Goal: Task Accomplishment & Management: Use online tool/utility

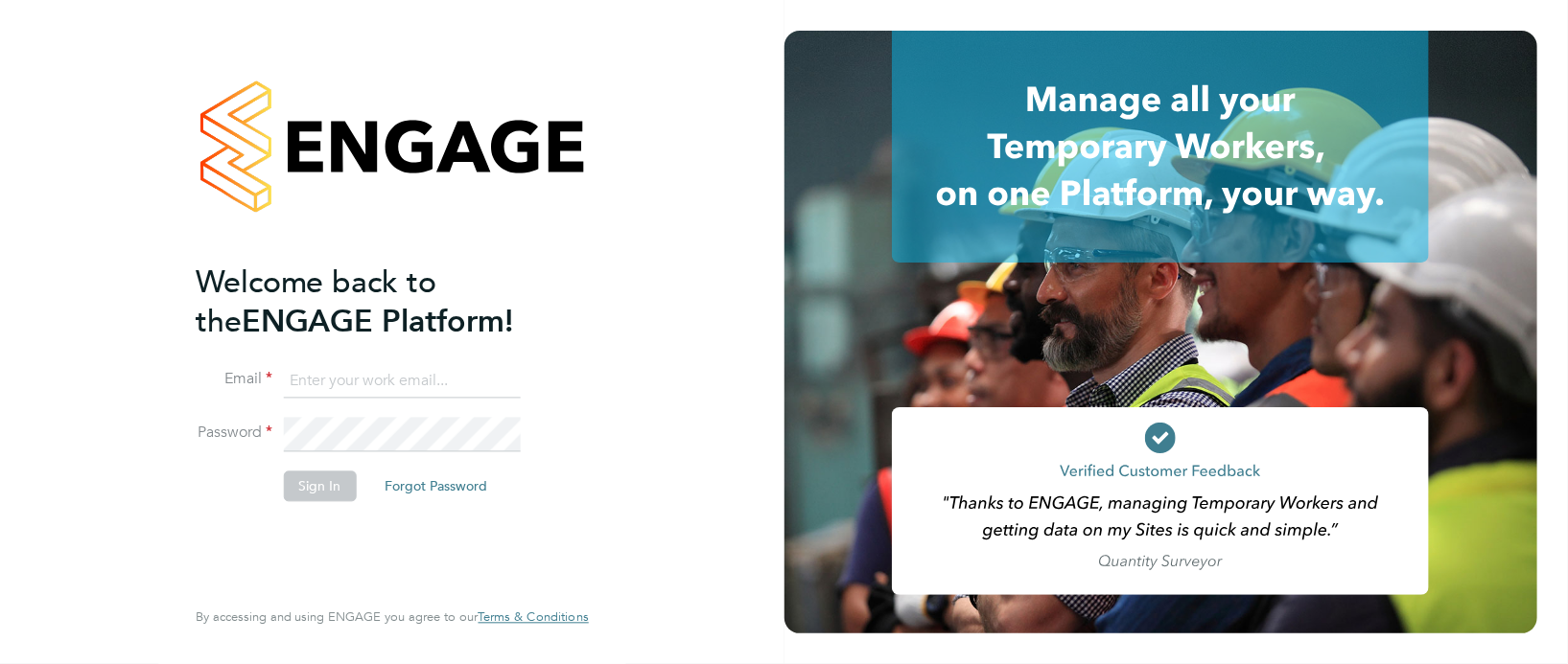
type input "[PERSON_NAME][EMAIL_ADDRESS][PERSON_NAME][DOMAIN_NAME]"
click at [326, 487] on button "Sign In" at bounding box center [320, 486] width 73 height 31
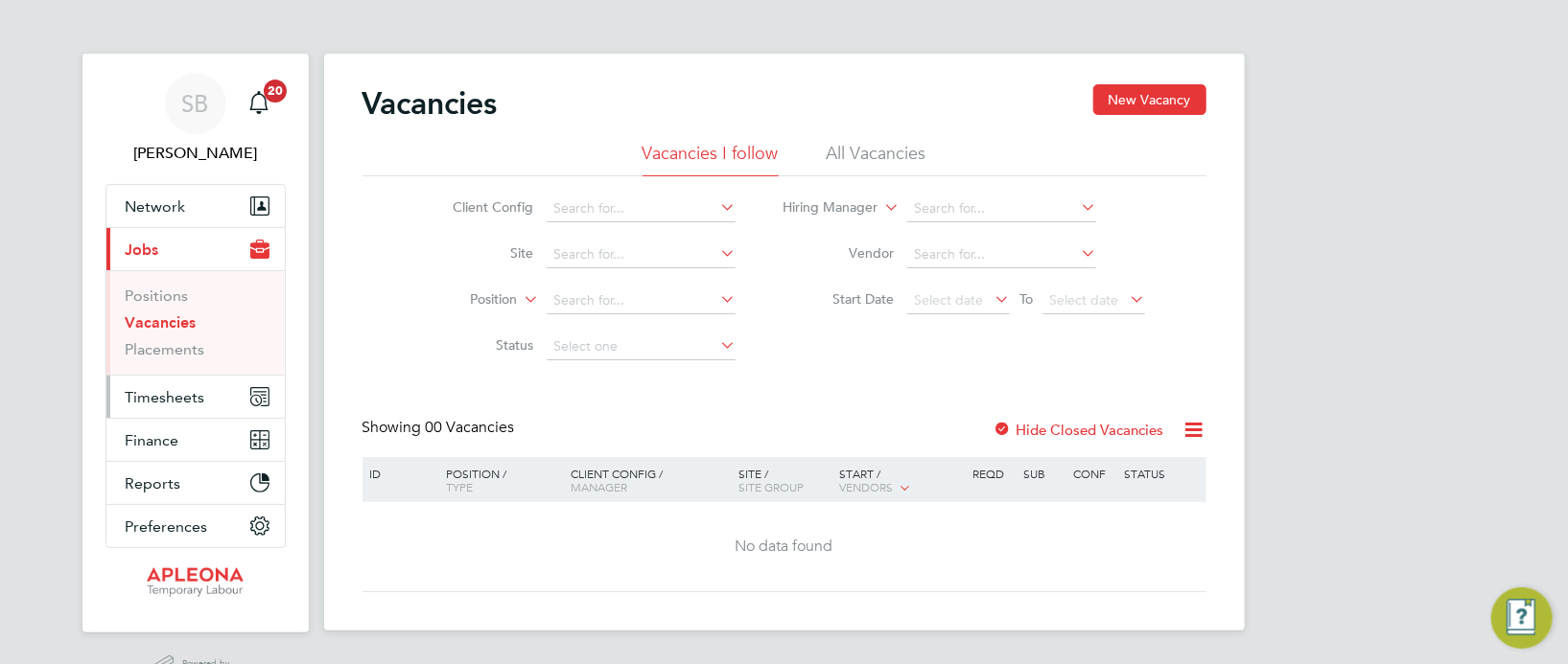
click at [164, 394] on span "Timesheets" at bounding box center [166, 397] width 79 height 18
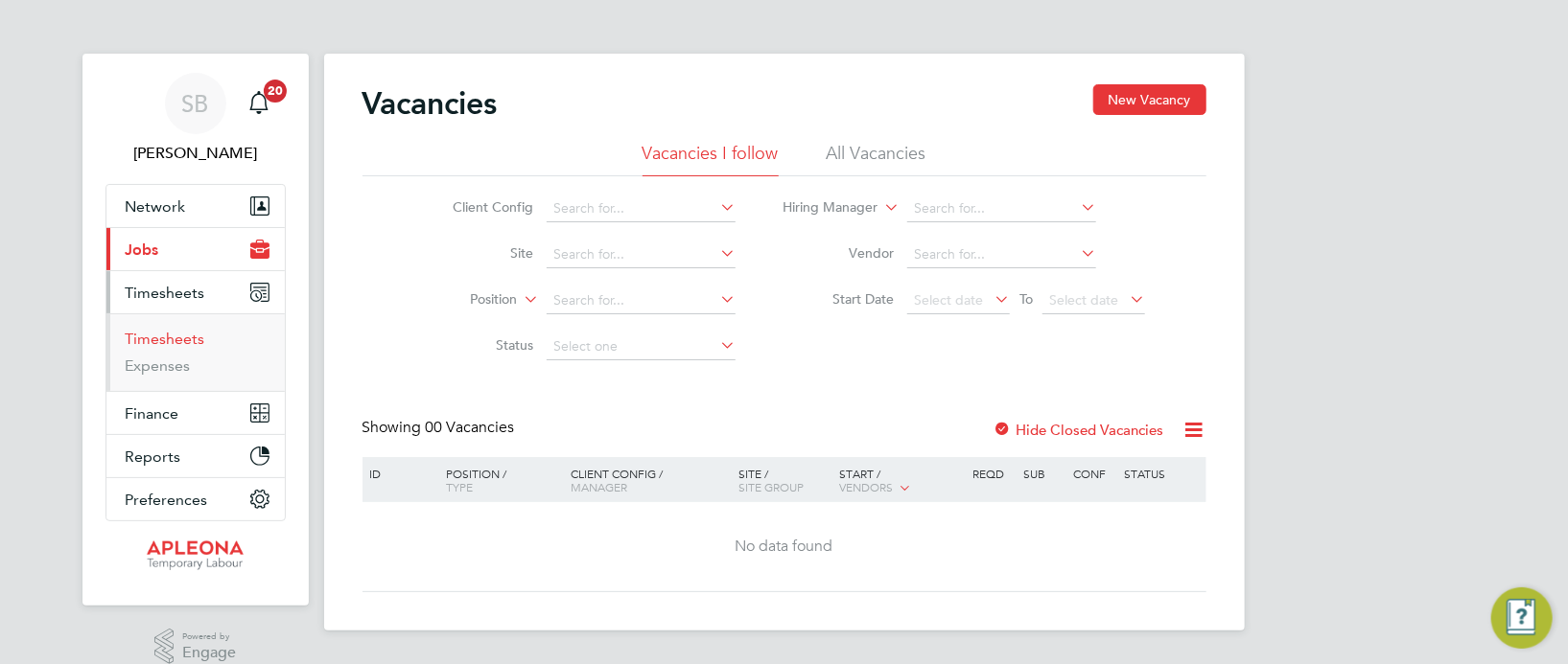
click at [167, 338] on link "Timesheets" at bounding box center [166, 339] width 79 height 18
